Goal: Complete application form

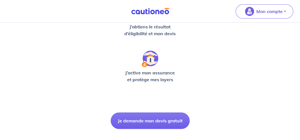
scroll to position [202, 0]
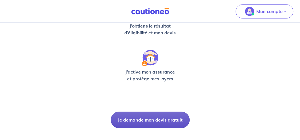
click at [139, 121] on button "Je demande mon devis gratuit" at bounding box center [150, 119] width 79 height 16
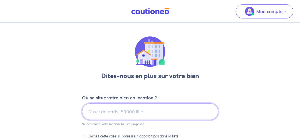
click at [94, 112] on input at bounding box center [150, 111] width 136 height 16
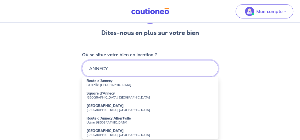
scroll to position [50, 0]
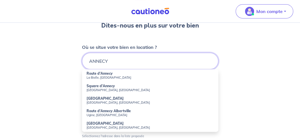
click at [86, 60] on input "ANNECY" at bounding box center [150, 61] width 136 height 16
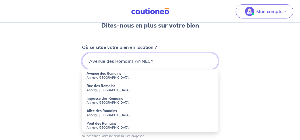
click at [157, 62] on input "Avenue des Romains ANNECY" at bounding box center [150, 61] width 136 height 16
click at [108, 74] on strong "Avenue des Romains" at bounding box center [103, 73] width 35 height 4
type input "[GEOGRAPHIC_DATA], [GEOGRAPHIC_DATA], [GEOGRAPHIC_DATA]"
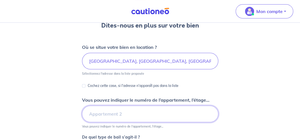
click at [95, 115] on input "Vous pouvez indiquer le numéro de l’appartement, l’étage..." at bounding box center [150, 113] width 136 height 16
type input "4 ème étage"
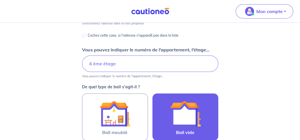
click at [175, 116] on img at bounding box center [185, 113] width 31 height 31
click at [0, 0] on input "Bail vide" at bounding box center [0, 0] width 0 height 0
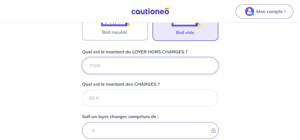
scroll to position [195, 0]
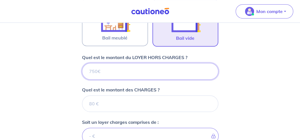
click at [191, 71] on input "Quel est le montant du LOYER HORS CHARGES ?" at bounding box center [150, 71] width 136 height 16
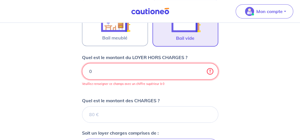
type input "0"
click at [208, 73] on input "0" at bounding box center [150, 71] width 136 height 16
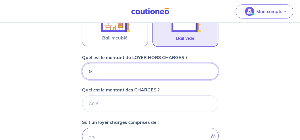
type input "99"
type input "990"
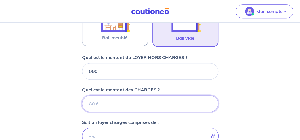
click at [97, 103] on input "Quel est le montant des CHARGES ?" at bounding box center [150, 103] width 136 height 16
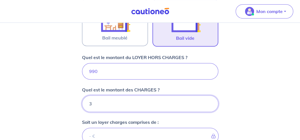
type input "30"
type input "1020"
type input "30"
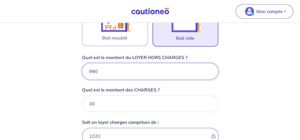
click at [99, 71] on input "990" at bounding box center [150, 71] width 136 height 16
type input "9"
type input "129"
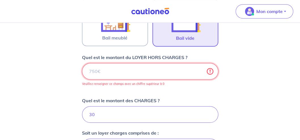
type input "30"
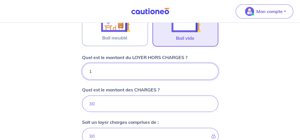
type input "10"
type input "40"
type input "107"
type input "137"
type input "1070"
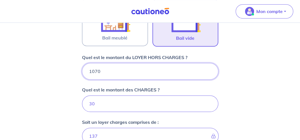
type input "1100"
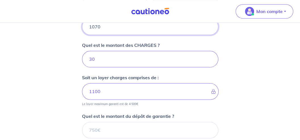
scroll to position [245, 0]
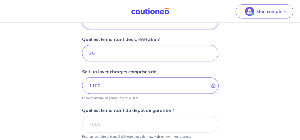
type input "1070"
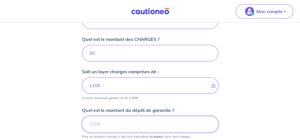
click at [93, 123] on input "Quel est le montant du dépôt de garantie ?" at bounding box center [150, 124] width 136 height 16
type input "1000"
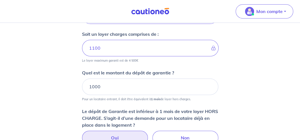
scroll to position [296, 0]
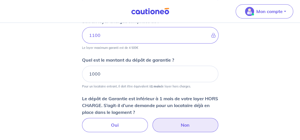
click at [188, 125] on label "Non" at bounding box center [185, 125] width 66 height 14
click at [152, 121] on input "Non" at bounding box center [150, 120] width 4 height 4
radio input "true"
click at [183, 124] on label "Non" at bounding box center [185, 125] width 66 height 14
click at [152, 121] on input "Non" at bounding box center [150, 120] width 4 height 4
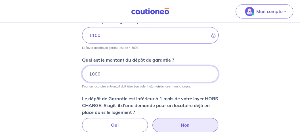
click at [100, 72] on input "1000" at bounding box center [150, 73] width 136 height 16
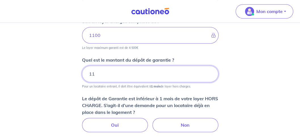
type input "1"
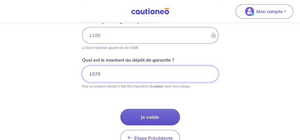
type input "1070"
click at [150, 116] on button "Je valide" at bounding box center [150, 117] width 60 height 16
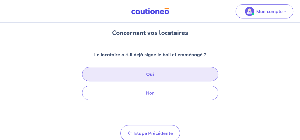
scroll to position [50, 0]
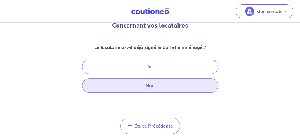
click at [149, 86] on button "Non" at bounding box center [150, 85] width 136 height 14
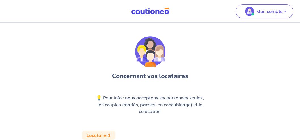
scroll to position [50, 0]
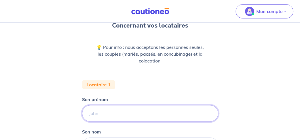
click at [97, 115] on input "Son prénom" at bounding box center [150, 113] width 136 height 16
type input "violette"
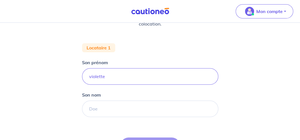
scroll to position [101, 0]
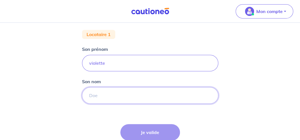
click at [94, 96] on input "Son nom" at bounding box center [150, 95] width 136 height 16
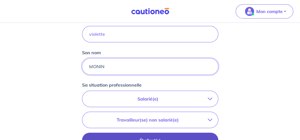
scroll to position [151, 0]
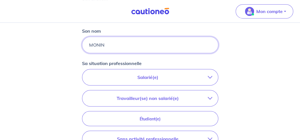
type input "MONIN"
click at [210, 77] on icon "button" at bounding box center [209, 77] width 5 height 5
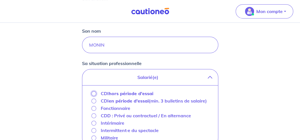
click at [94, 93] on input "CDI hors période d'essai" at bounding box center [93, 93] width 5 height 5
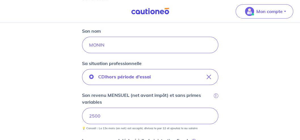
click at [117, 112] on input "2500" at bounding box center [150, 115] width 136 height 16
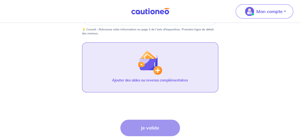
scroll to position [233, 0]
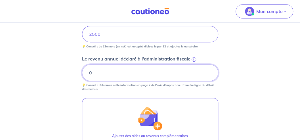
type input "0"
click at [207, 73] on input "0" at bounding box center [150, 72] width 136 height 16
click at [91, 72] on input "0" at bounding box center [150, 72] width 136 height 16
type input "0"
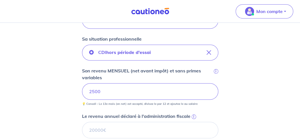
scroll to position [182, 0]
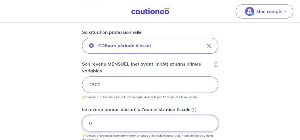
type input "0"
click at [207, 124] on input "0" at bounding box center [150, 123] width 136 height 16
click at [209, 120] on input "0.01" at bounding box center [150, 123] width 136 height 16
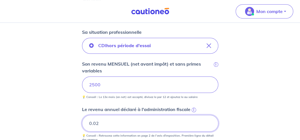
type input "0.02"
click at [209, 120] on input "0.02" at bounding box center [150, 123] width 136 height 16
click at [100, 122] on input "0.02" at bounding box center [150, 123] width 136 height 16
drag, startPoint x: 100, startPoint y: 122, endPoint x: 87, endPoint y: 121, distance: 13.7
click at [87, 121] on input "0.02" at bounding box center [150, 123] width 136 height 16
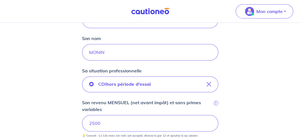
scroll to position [151, 0]
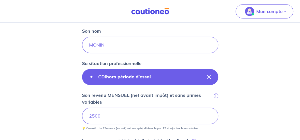
click at [208, 76] on icon "button" at bounding box center [208, 77] width 5 height 5
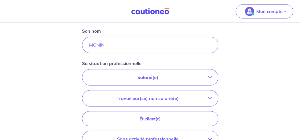
click at [209, 76] on icon "button" at bounding box center [209, 77] width 5 height 5
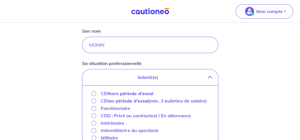
scroll to position [202, 0]
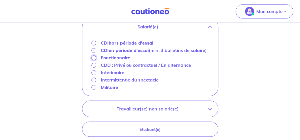
click at [94, 56] on input "Fonctionnaire" at bounding box center [93, 57] width 5 height 5
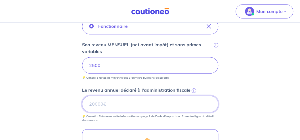
click at [92, 104] on input "Le revenu annuel déclaré à l'administration fiscale i" at bounding box center [150, 104] width 136 height 16
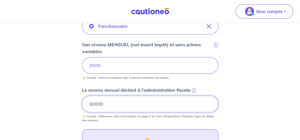
type input "30000"
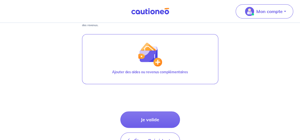
scroll to position [333, 0]
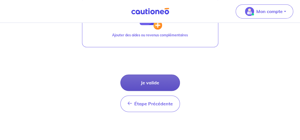
click at [142, 81] on button "Je valide" at bounding box center [150, 82] width 60 height 16
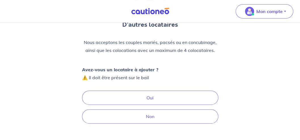
scroll to position [96, 0]
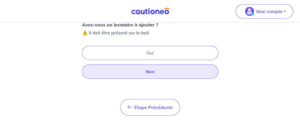
click at [132, 73] on button "Non" at bounding box center [150, 71] width 136 height 14
